Goal: Task Accomplishment & Management: Manage account settings

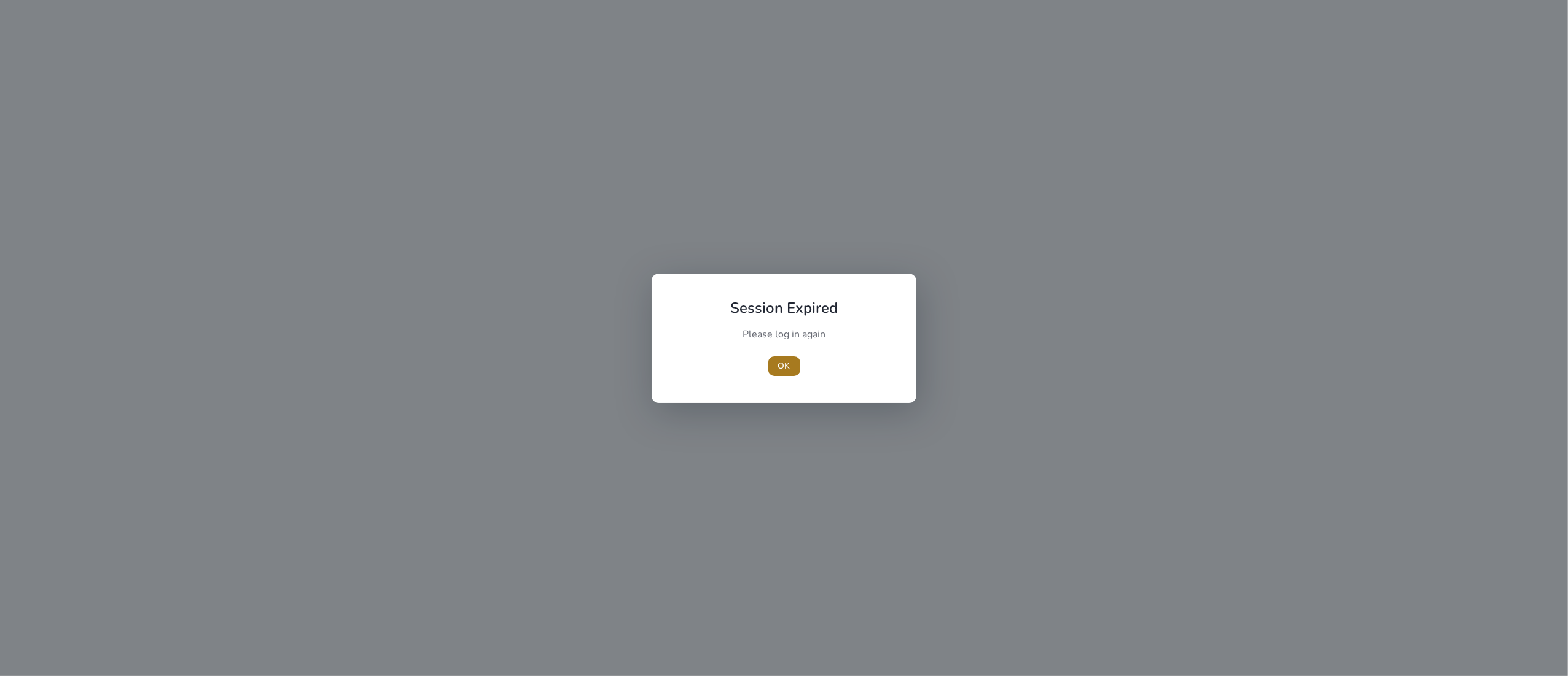
click at [778, 367] on span "OK" at bounding box center [784, 366] width 12 height 13
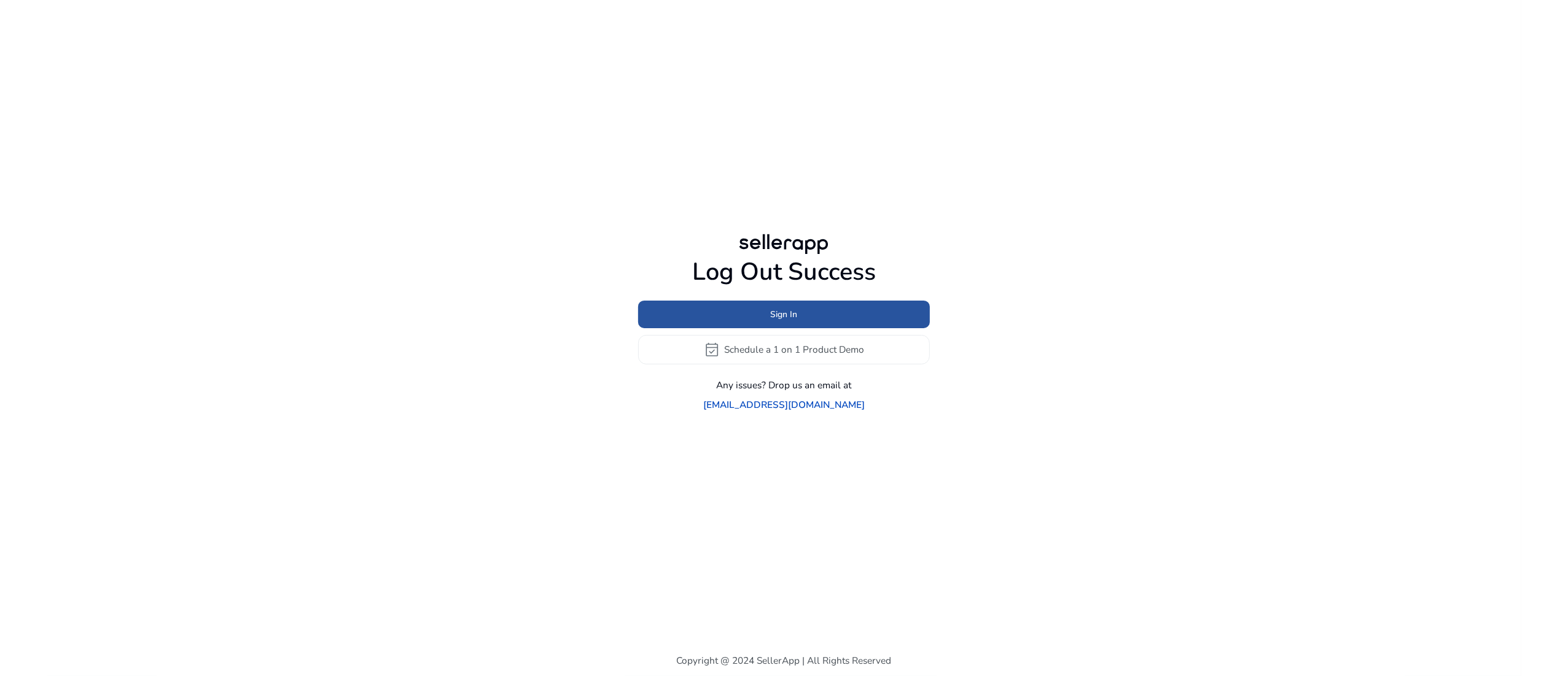
click at [830, 326] on span at bounding box center [784, 314] width 292 height 30
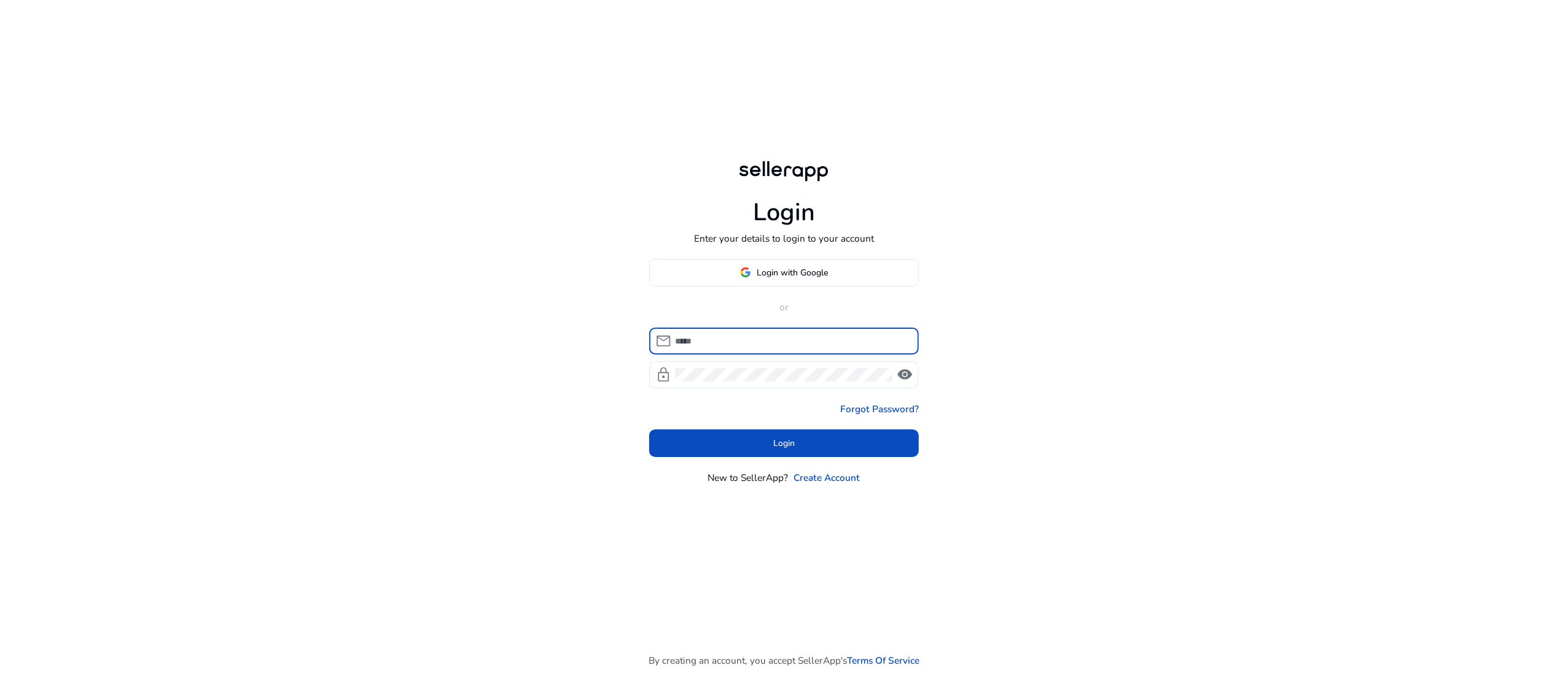
type input "**********"
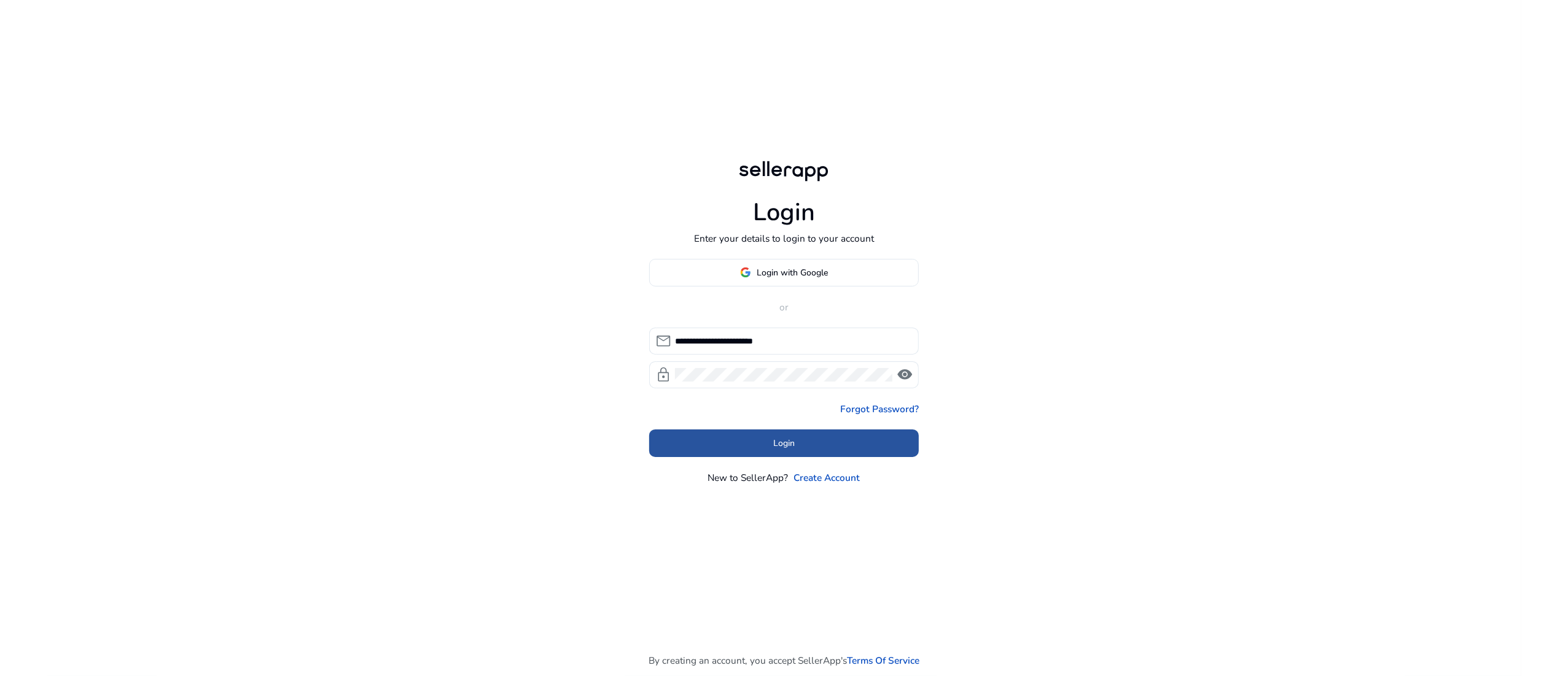
click at [835, 451] on span at bounding box center [784, 443] width 270 height 30
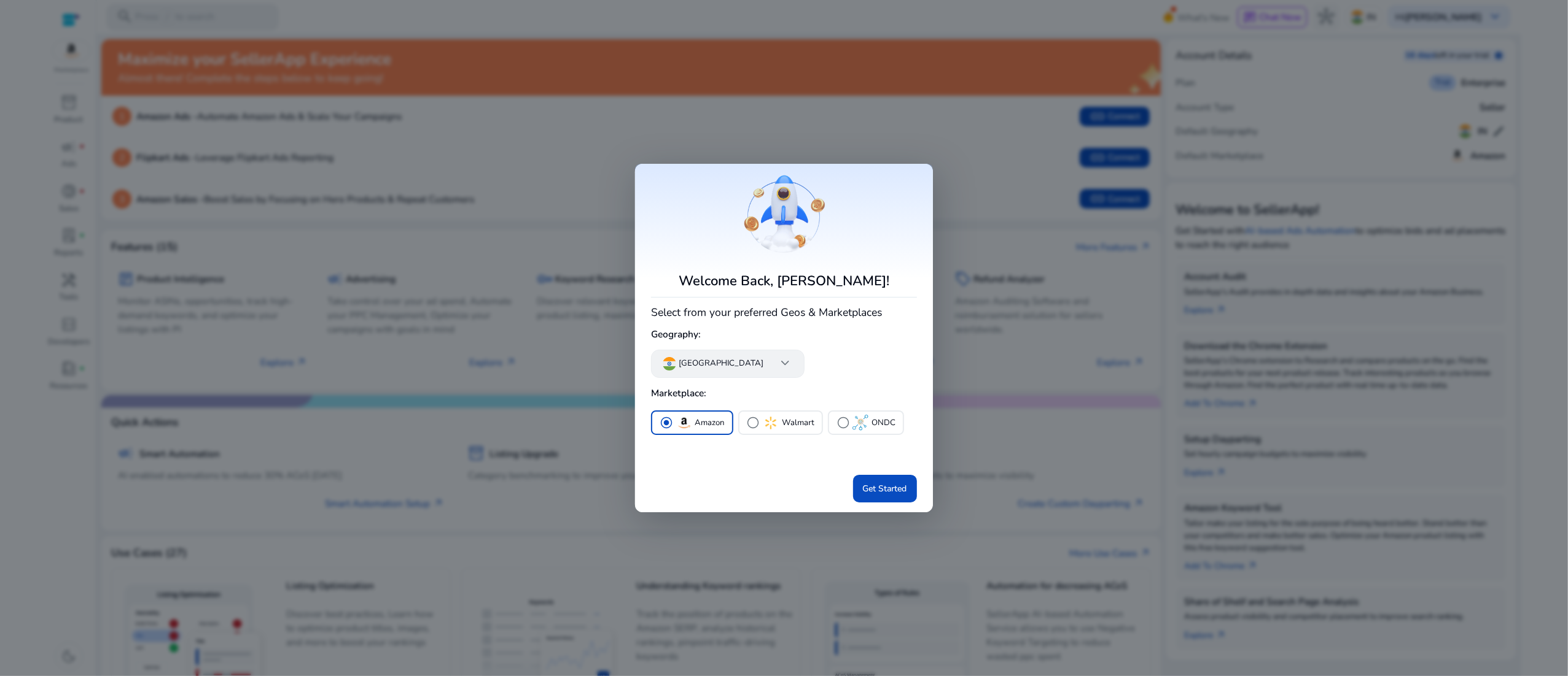
click at [766, 370] on app-icon "keyboard_arrow_down" at bounding box center [780, 364] width 27 height 16
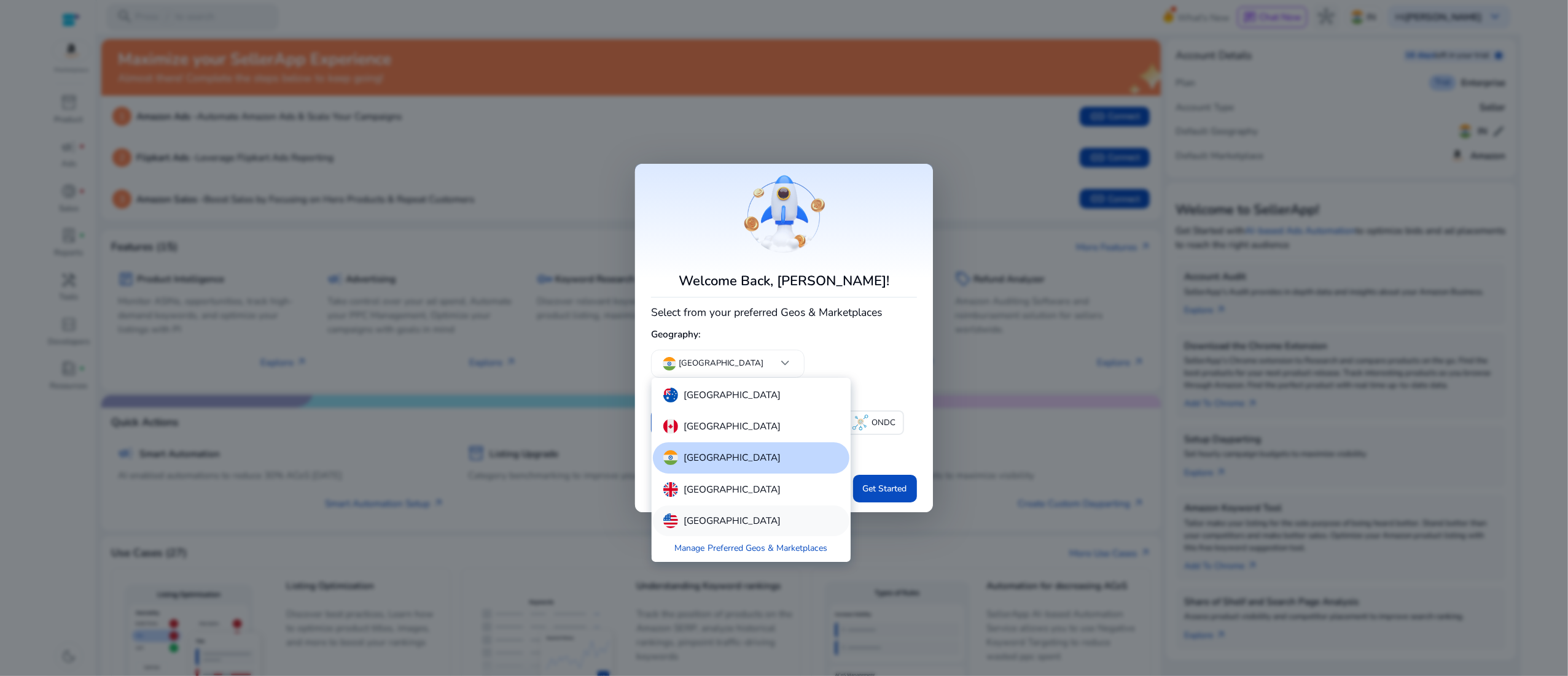
click at [742, 525] on div "[GEOGRAPHIC_DATA]" at bounding box center [751, 521] width 197 height 30
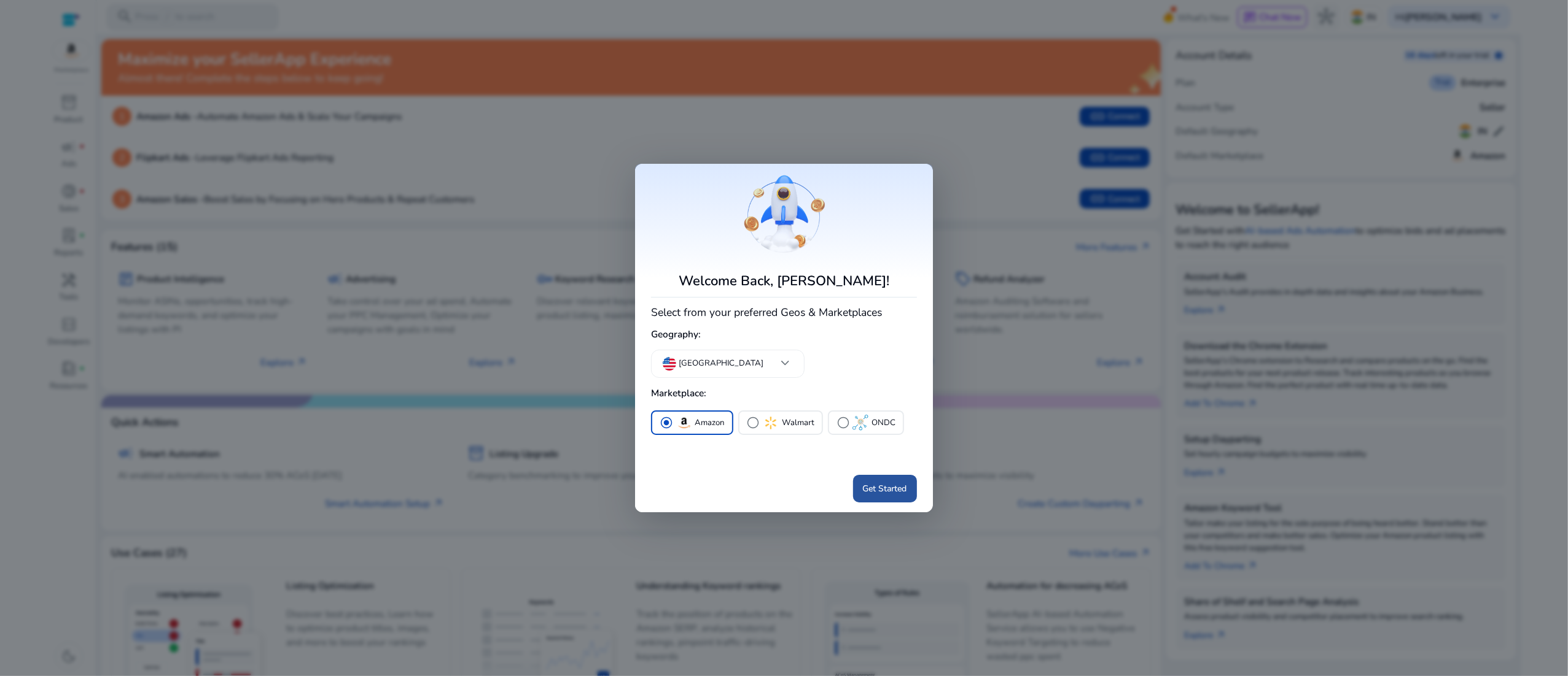
click at [902, 487] on span "Get Started" at bounding box center [884, 489] width 44 height 13
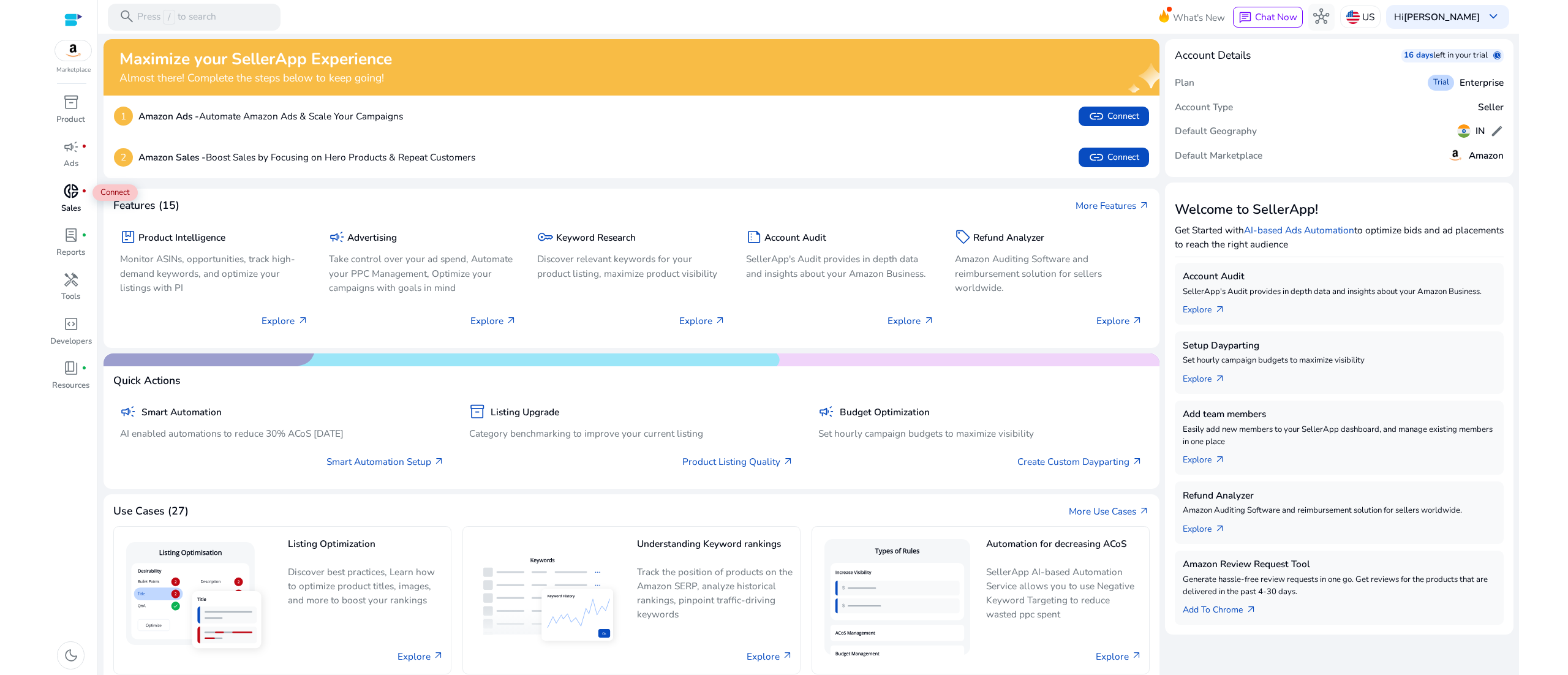
click at [73, 189] on span "donut_small" at bounding box center [71, 191] width 16 height 16
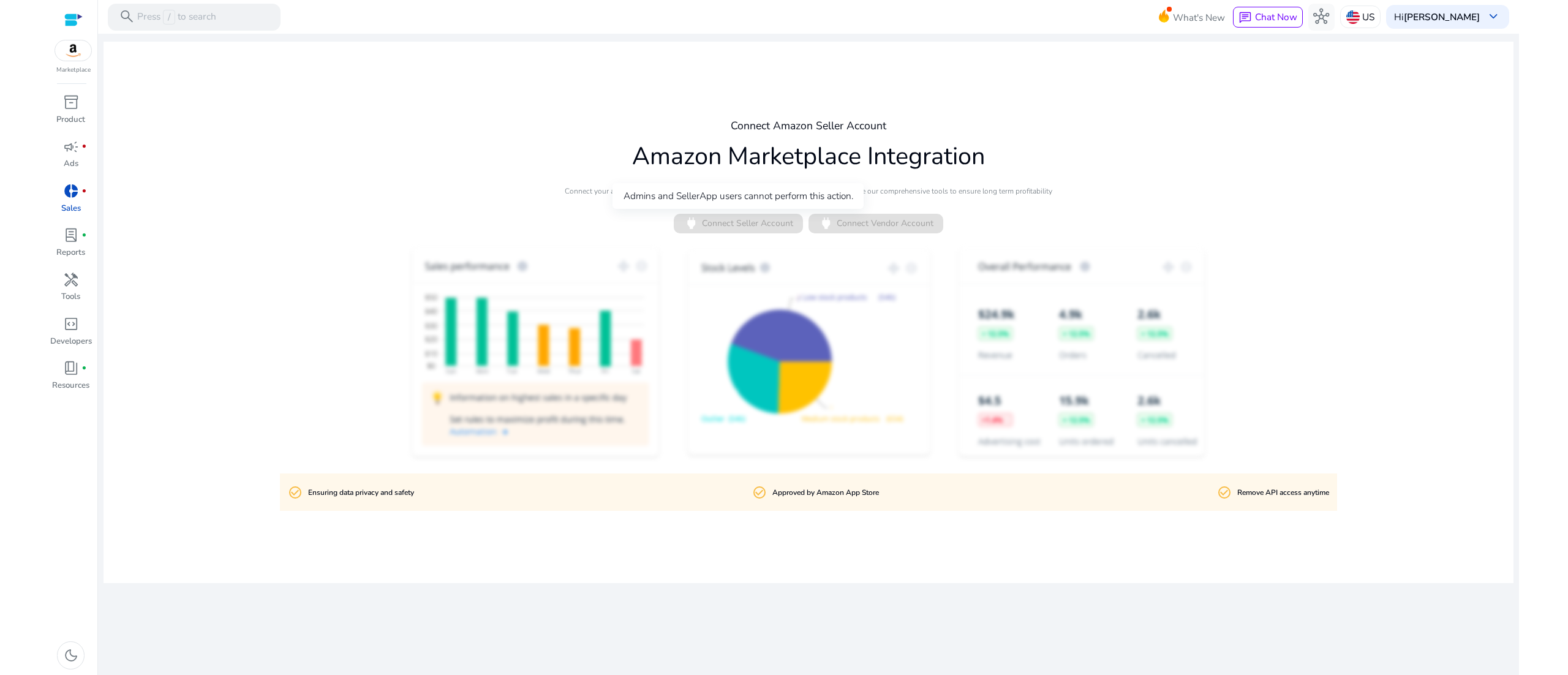
click at [743, 225] on span "power Connect Seller Account" at bounding box center [739, 223] width 129 height 20
click at [895, 229] on span "power Connect Vendor Account" at bounding box center [876, 223] width 135 height 20
click at [731, 229] on span "power Connect Seller Account" at bounding box center [739, 223] width 129 height 20
click at [751, 227] on span "power Connect Seller Account" at bounding box center [739, 223] width 129 height 20
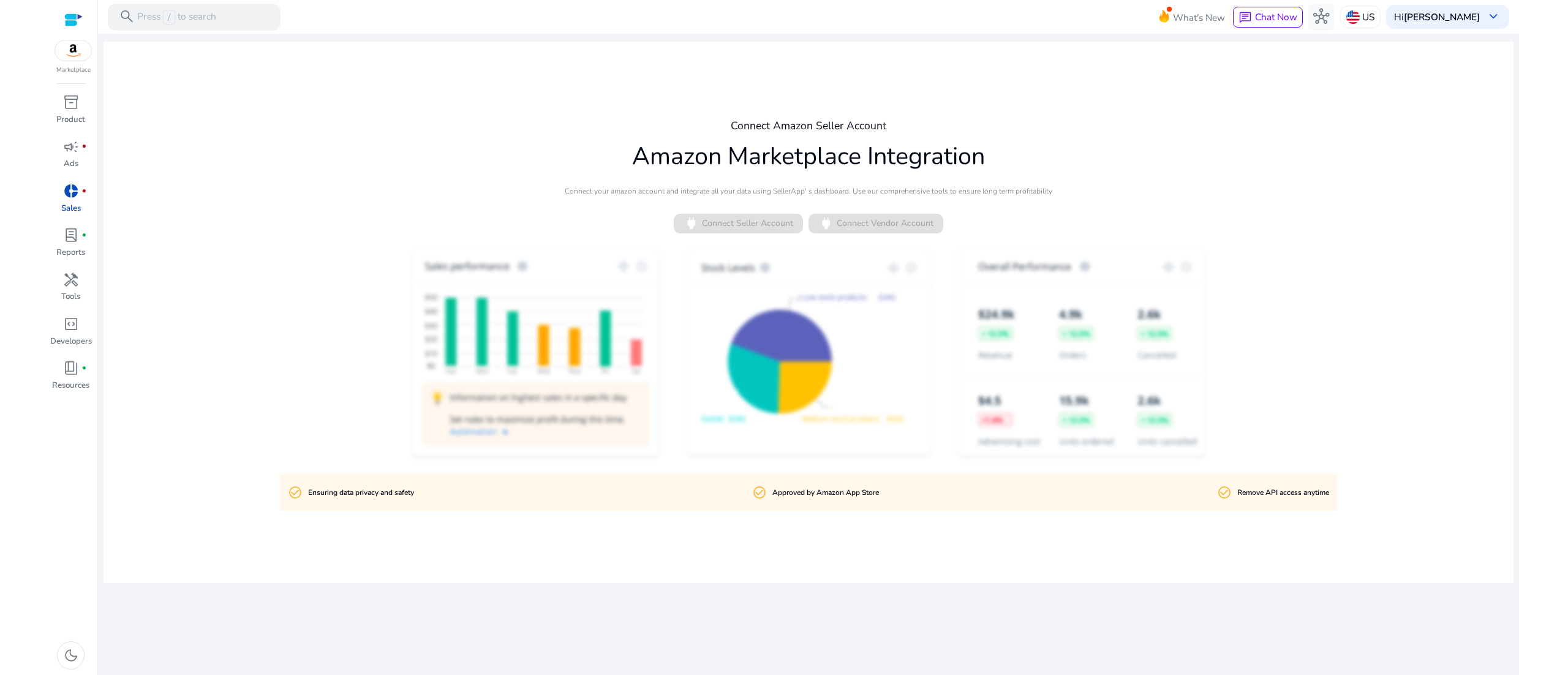
click at [751, 227] on span "power Connect Seller Account" at bounding box center [739, 223] width 129 height 20
click at [752, 208] on div "Admins and SellerApp users cannot perform this action." at bounding box center [738, 196] width 251 height 26
click at [766, 234] on div "Connect Amazon Seller Account Amazon Marketplace Integration Connect your amazo…" at bounding box center [809, 312] width 1410 height 542
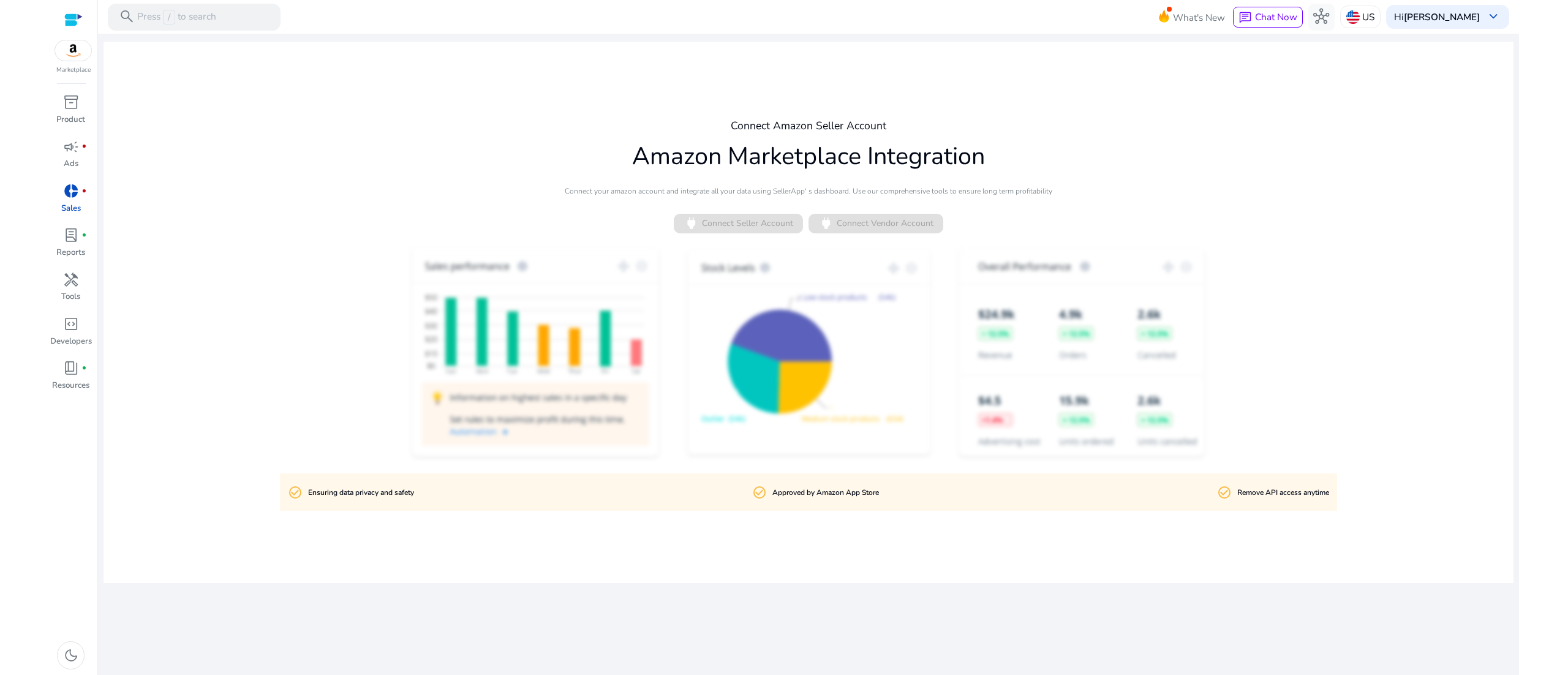
click at [766, 234] on div "Connect Amazon Seller Account Amazon Marketplace Integration Connect your amazo…" at bounding box center [809, 312] width 1410 height 542
click at [778, 387] on div at bounding box center [809, 353] width 1410 height 215
click at [754, 223] on span "power Connect Seller Account" at bounding box center [739, 223] width 129 height 20
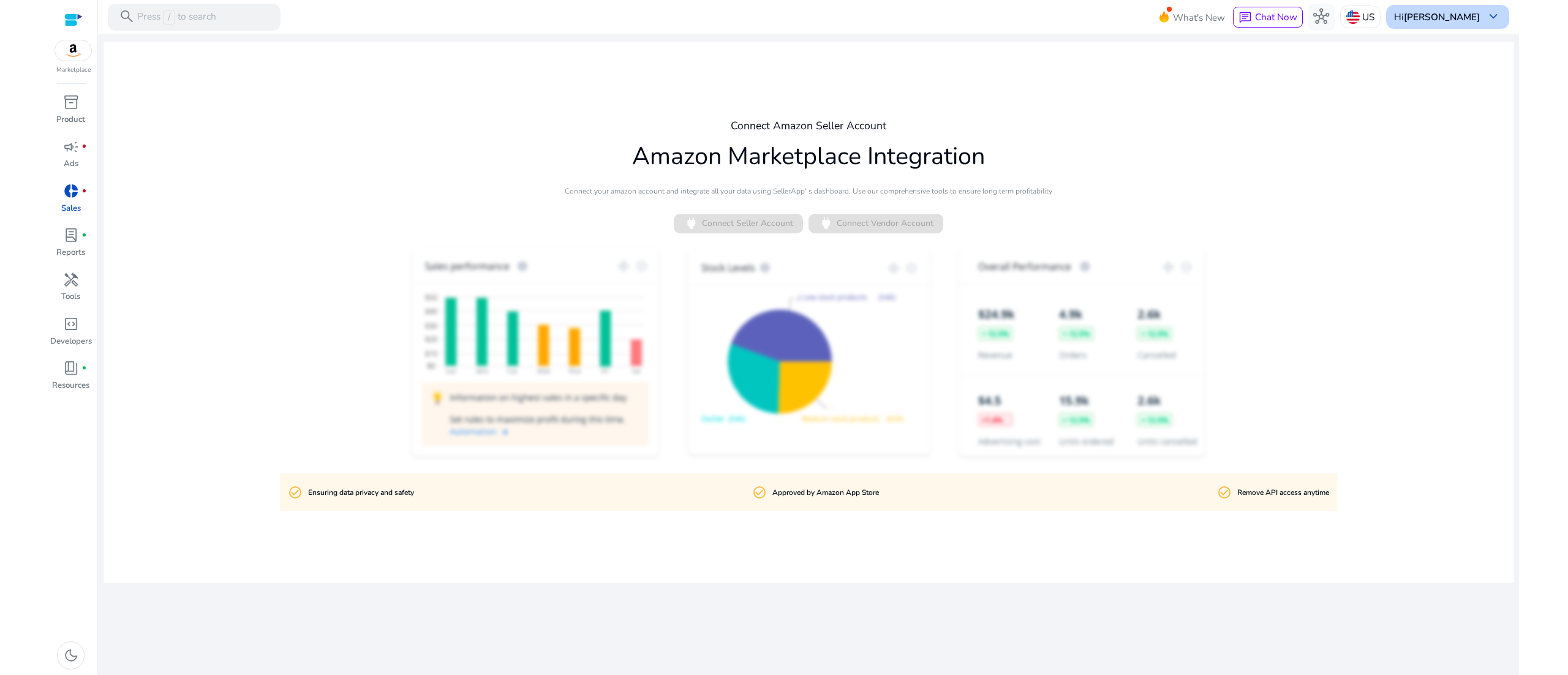
click at [1479, 17] on b "[PERSON_NAME]" at bounding box center [1441, 17] width 76 height 13
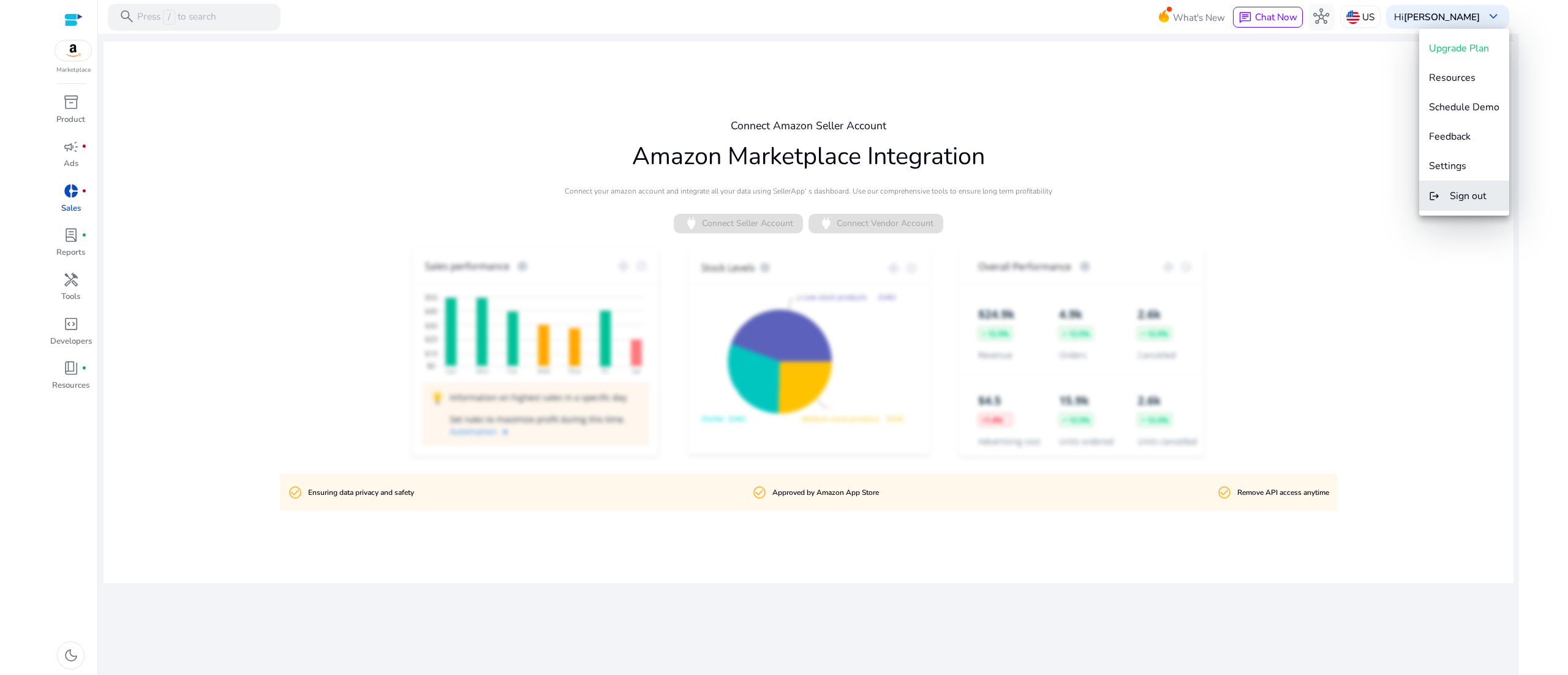
click at [1488, 190] on span "Sign out" at bounding box center [1475, 195] width 49 height 14
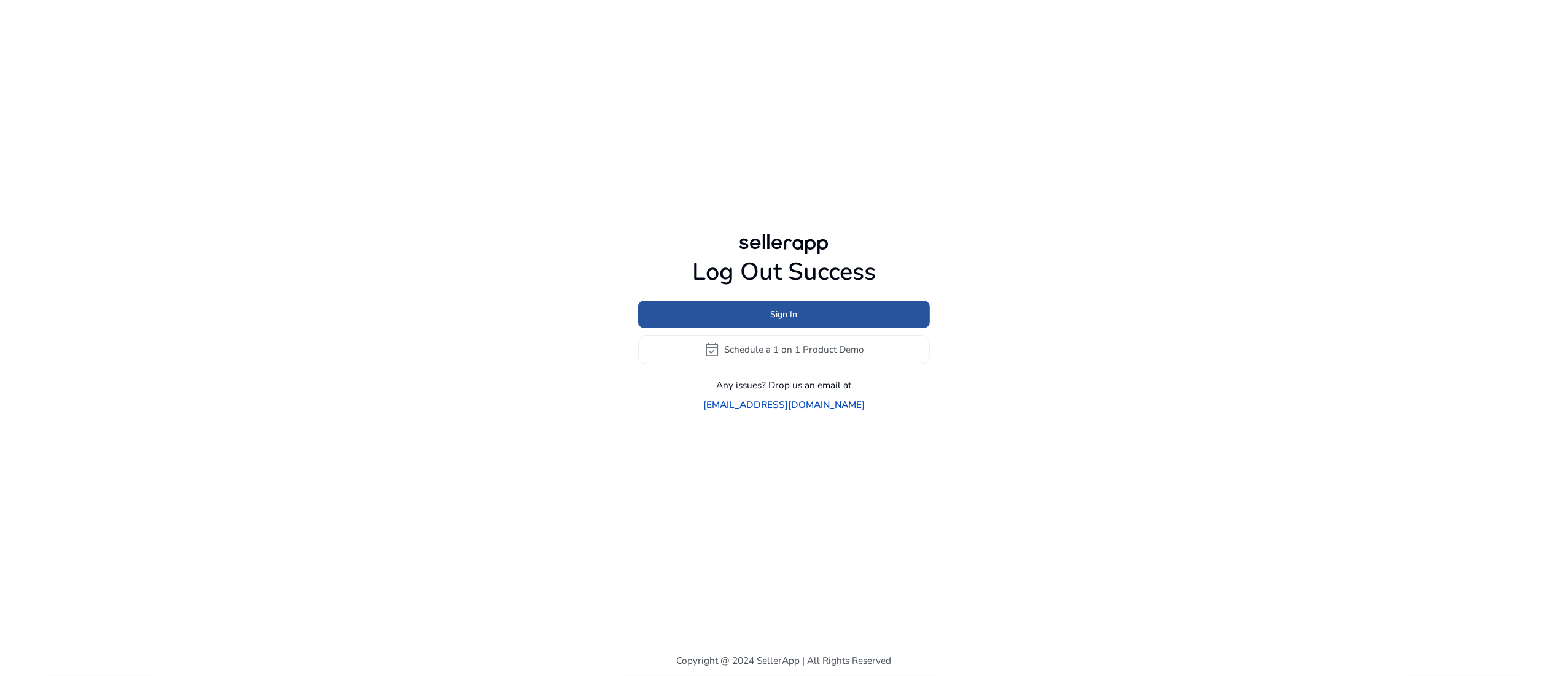
click at [883, 314] on span at bounding box center [784, 314] width 292 height 30
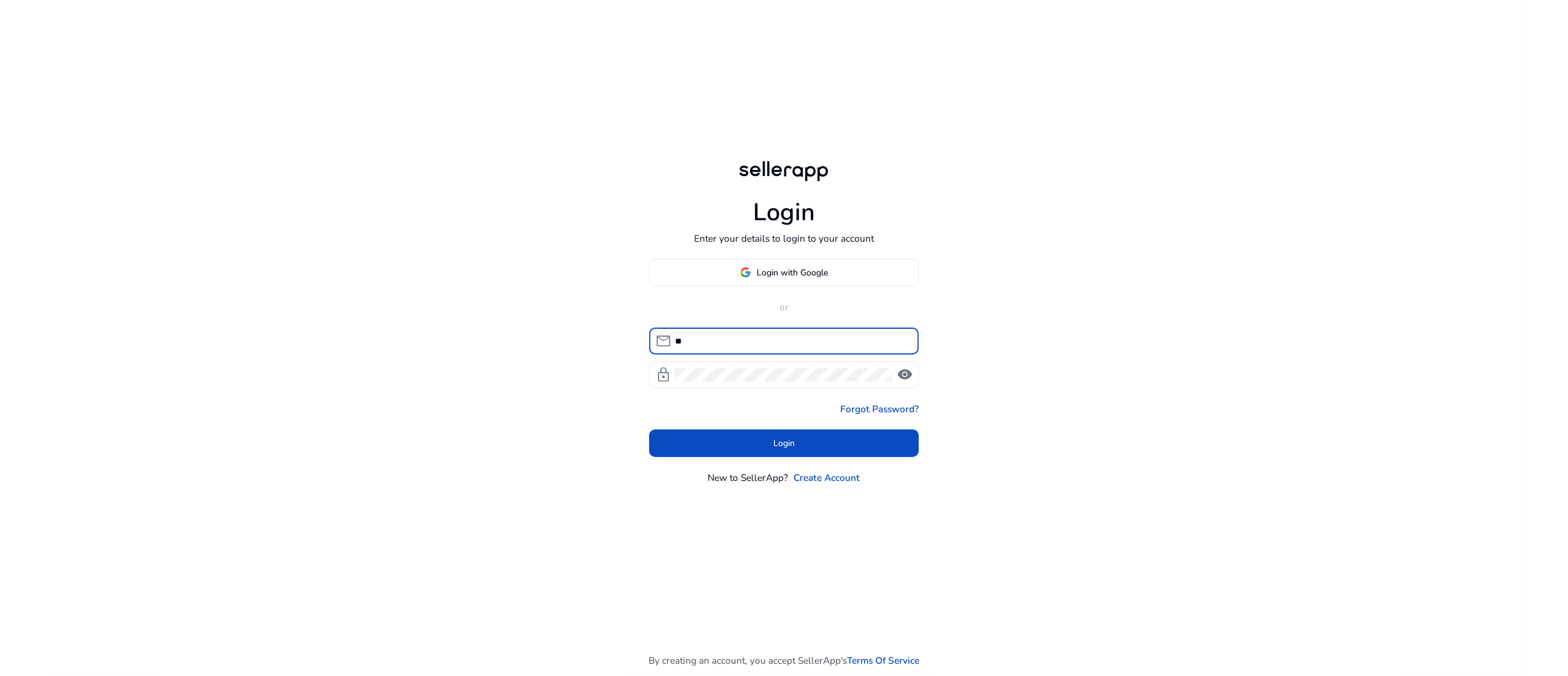
type input "*"
type input "**********"
